Goal: Information Seeking & Learning: Find specific fact

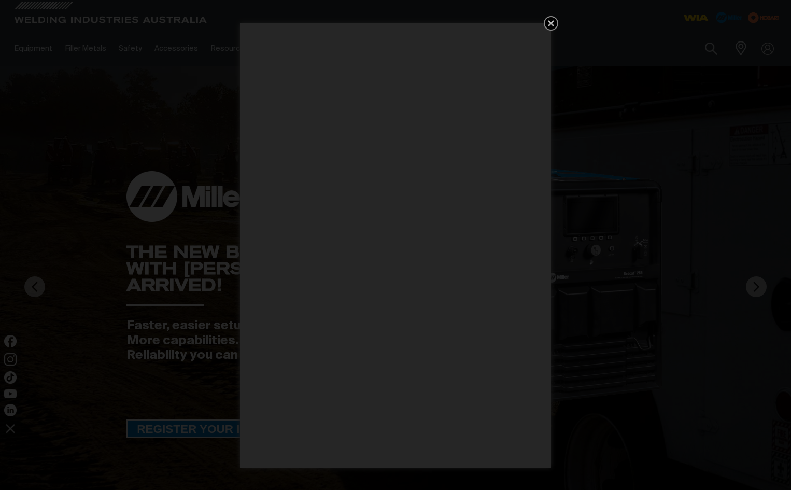
click at [553, 23] on icon "Get 5 WIA Welding Guides Free!" at bounding box center [551, 23] width 12 height 12
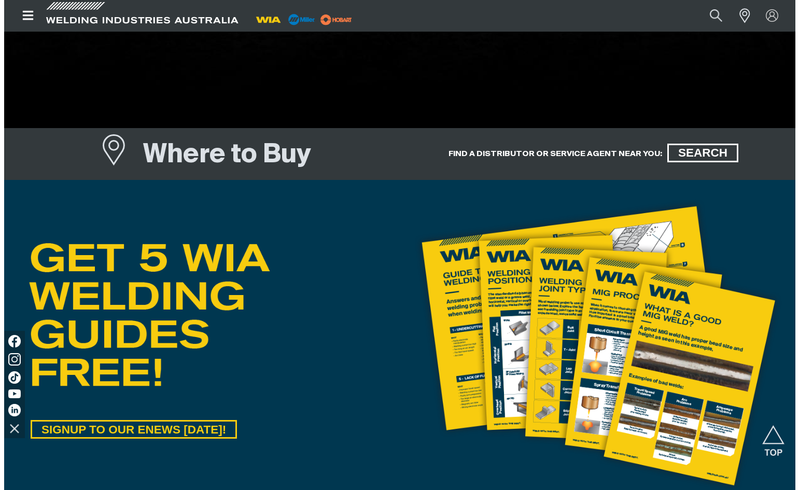
scroll to position [570, 0]
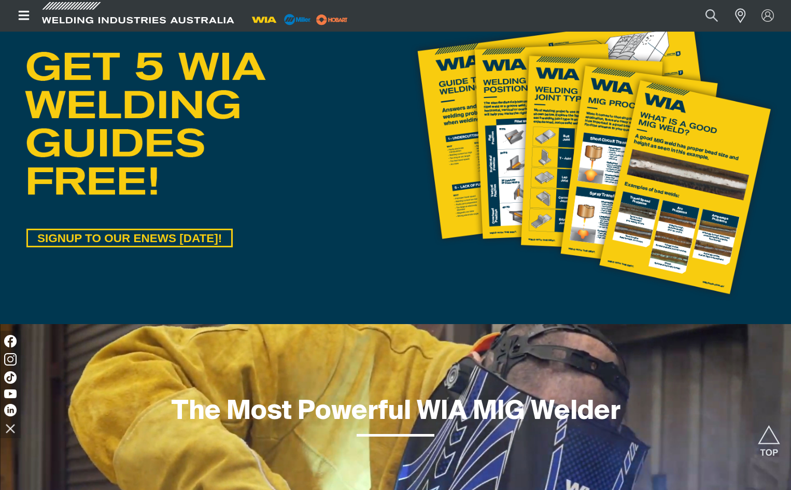
click at [27, 9] on button "Open top menu" at bounding box center [23, 15] width 31 height 31
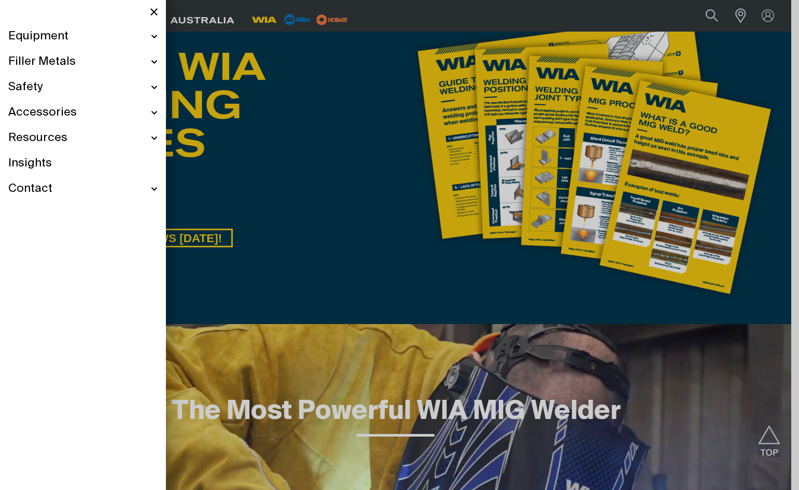
click at [157, 34] on div "Equipment" at bounding box center [82, 36] width 149 height 25
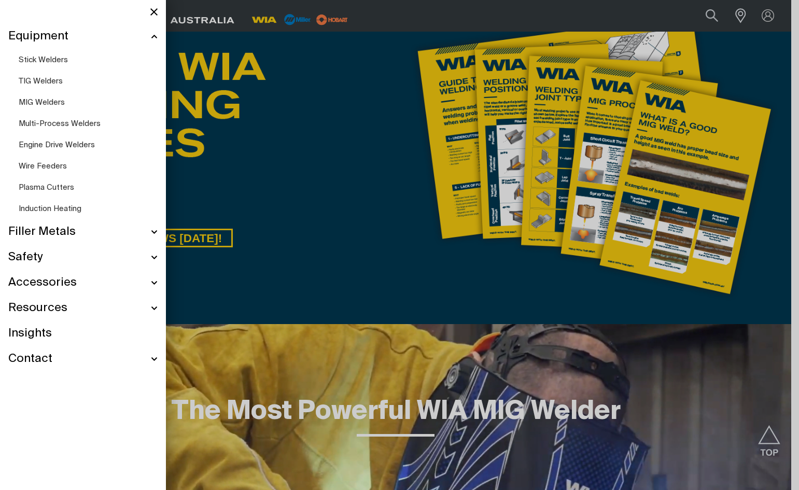
scroll to position [535, 0]
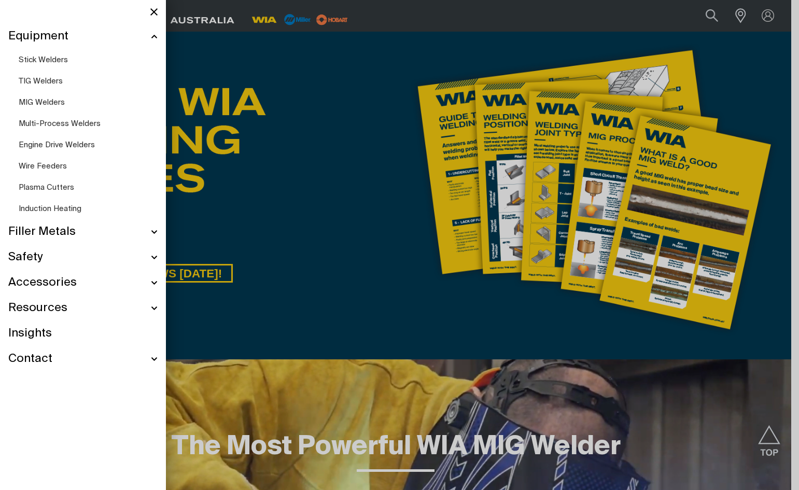
click at [28, 103] on span "MIG Welders" at bounding box center [42, 103] width 46 height 8
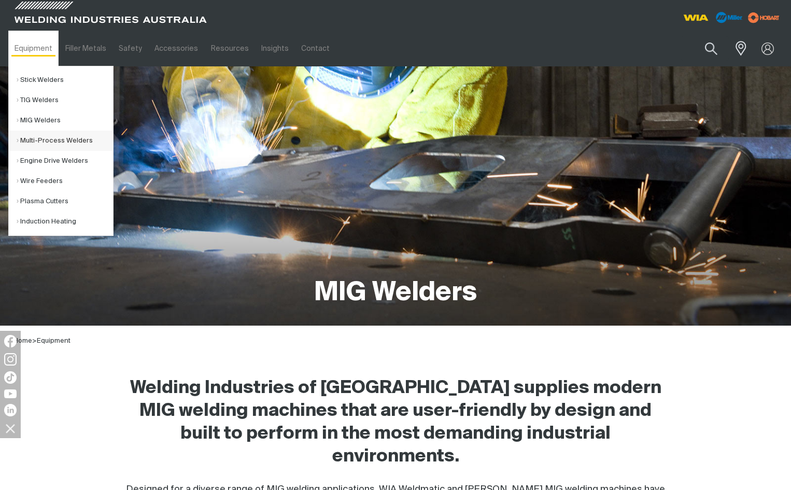
click at [73, 141] on link "Multi-Process Welders" at bounding box center [65, 141] width 96 height 20
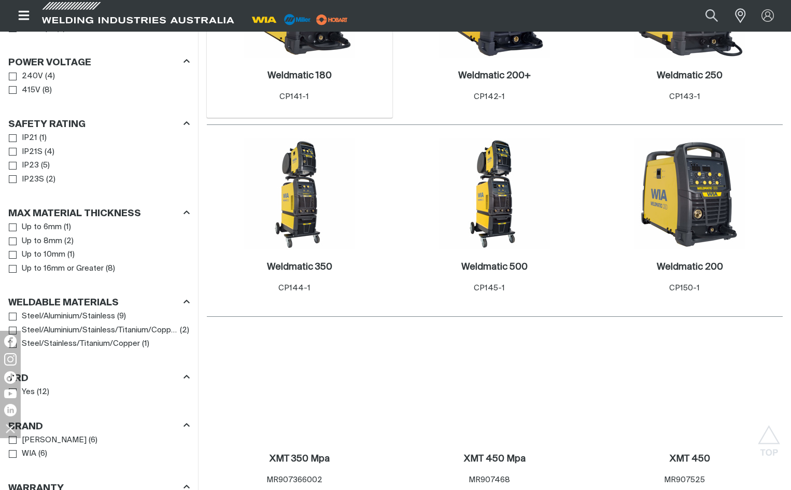
scroll to position [674, 0]
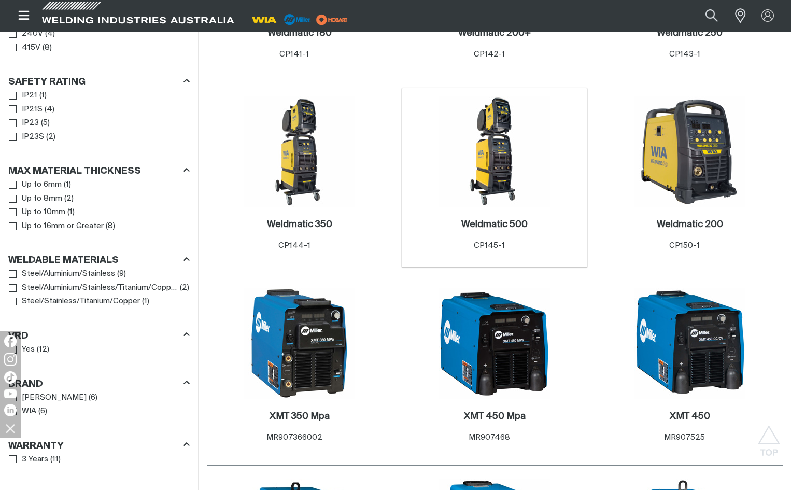
click at [480, 168] on img at bounding box center [494, 151] width 111 height 111
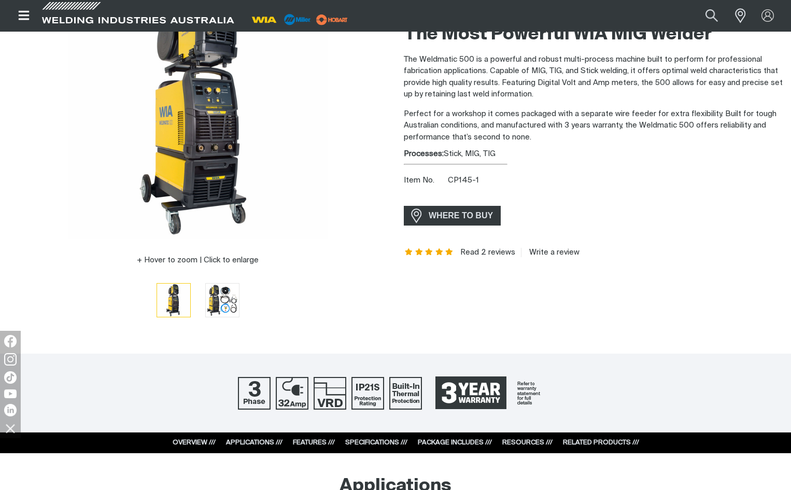
scroll to position [156, 0]
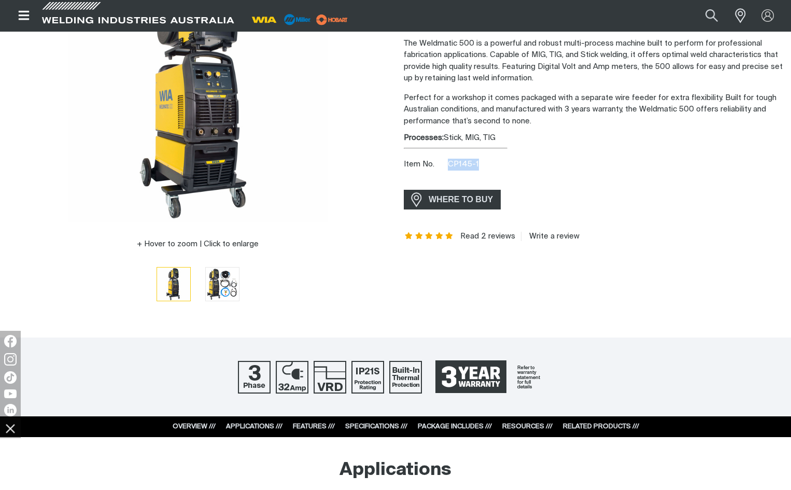
drag, startPoint x: 448, startPoint y: 162, endPoint x: 480, endPoint y: 166, distance: 32.4
click at [480, 166] on div "Item No. CP145-1" at bounding box center [593, 165] width 379 height 12
copy span "CP145-1"
